Goal: Information Seeking & Learning: Learn about a topic

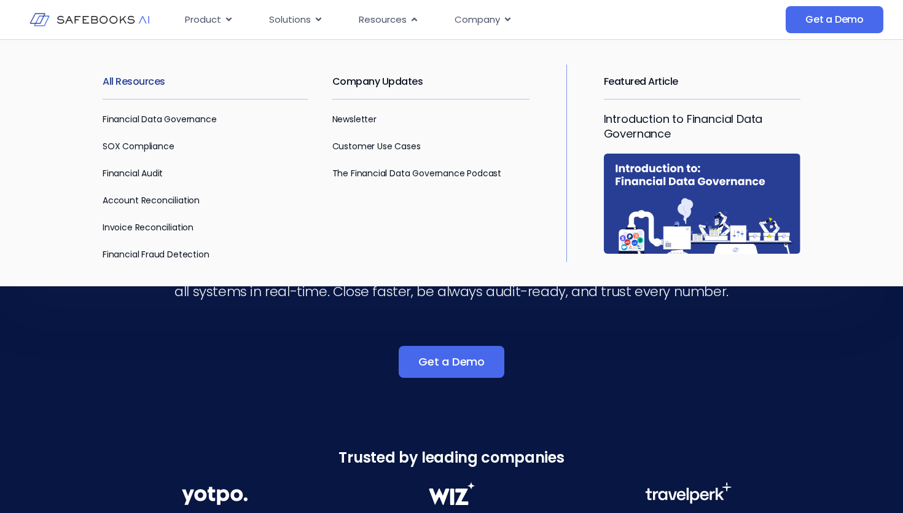
click at [146, 84] on link "All Resources" at bounding box center [134, 81] width 63 height 14
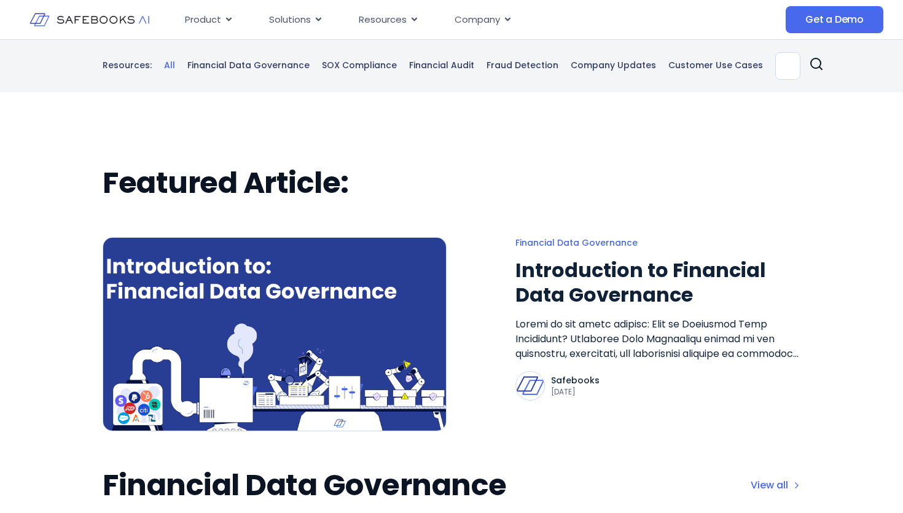
click at [276, 71] on div "Resources: All Financial Data Governance SOX Compliance Financial Audit Fraud D…" at bounding box center [452, 66] width 698 height 28
click at [278, 63] on link "Financial Data Governance" at bounding box center [248, 66] width 122 height 12
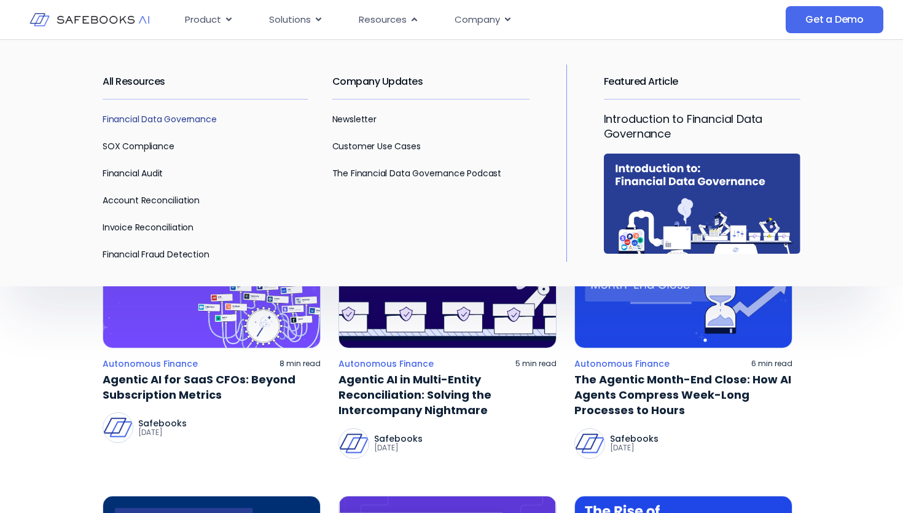
click at [177, 121] on link "Financial Data Governance" at bounding box center [160, 119] width 114 height 12
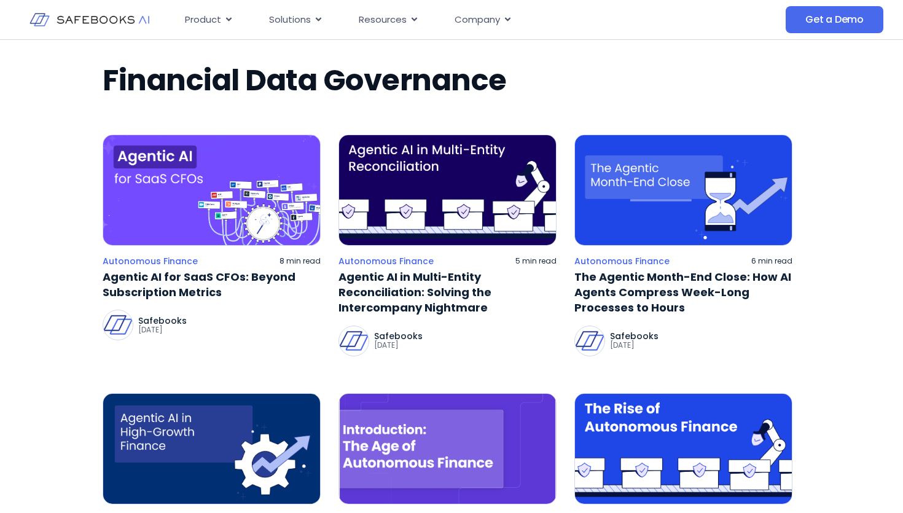
scroll to position [149, 0]
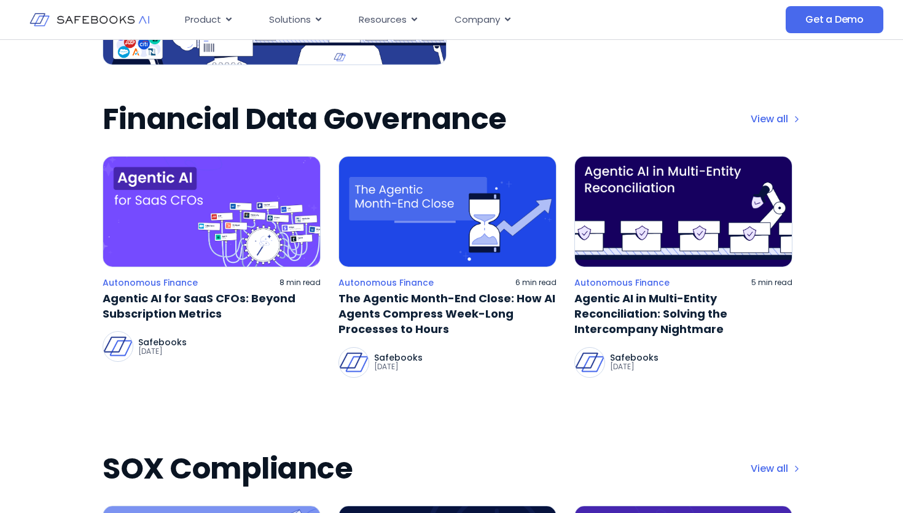
scroll to position [384, 0]
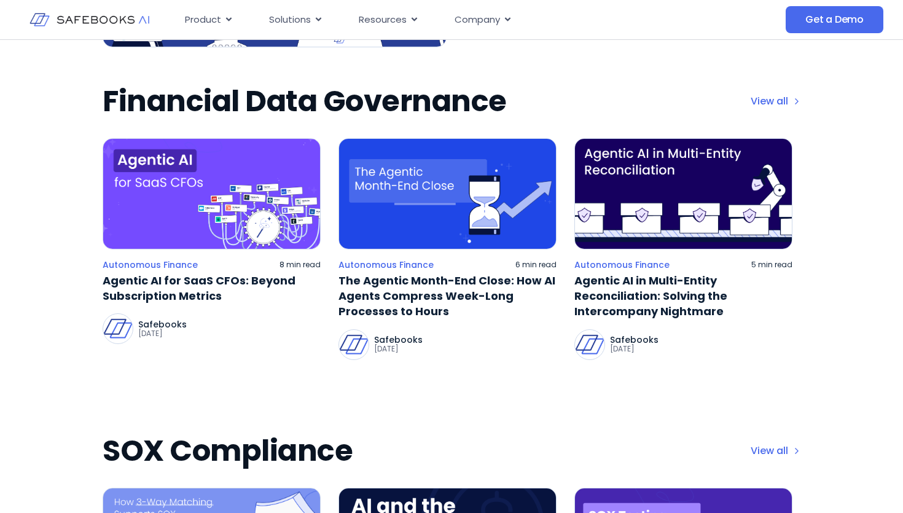
click at [375, 106] on h2 "Financial Data Governance" at bounding box center [305, 101] width 404 height 34
click at [765, 101] on link "View all" at bounding box center [775, 101] width 50 height 15
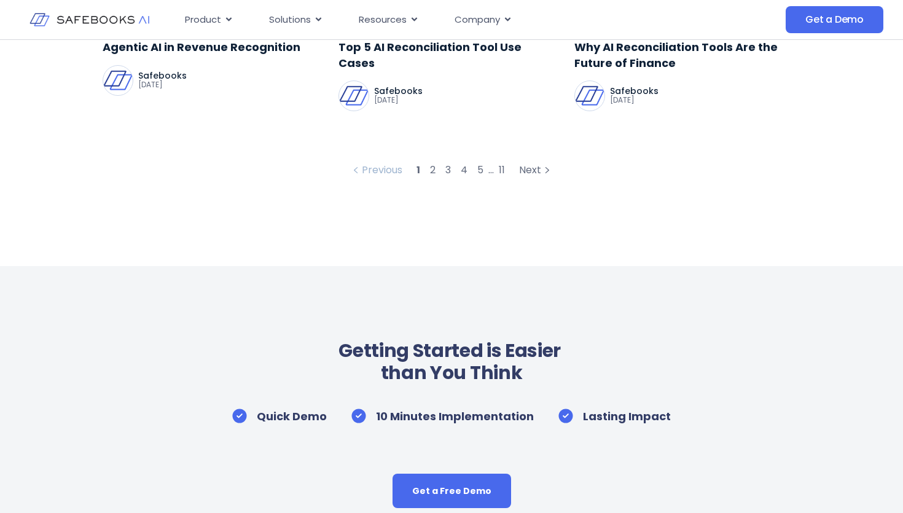
scroll to position [917, 0]
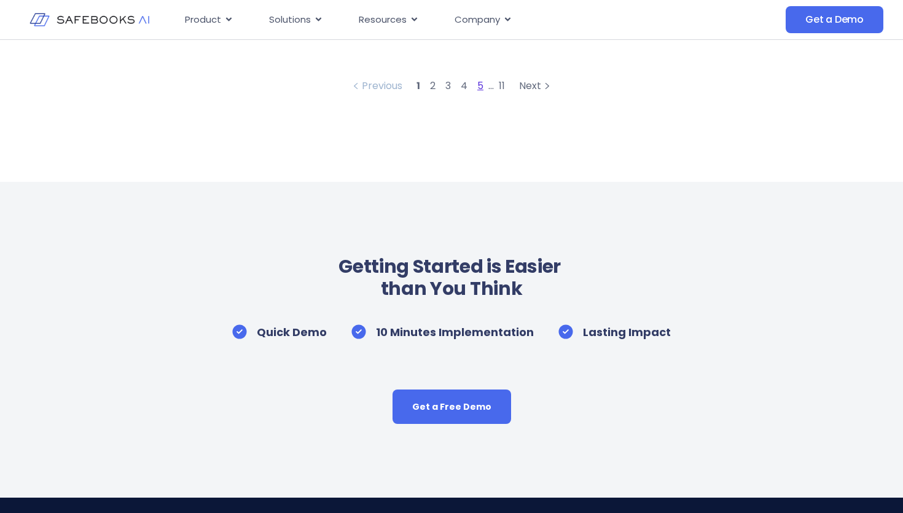
click at [481, 85] on link "5" at bounding box center [480, 86] width 6 height 14
